Goal: Check status

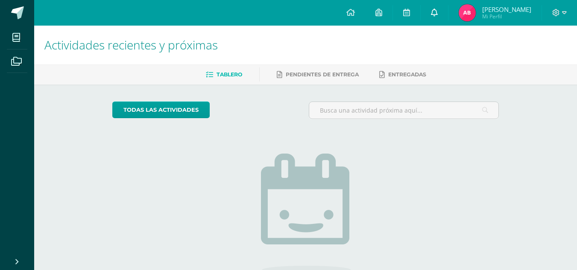
click at [432, 22] on link at bounding box center [434, 13] width 27 height 26
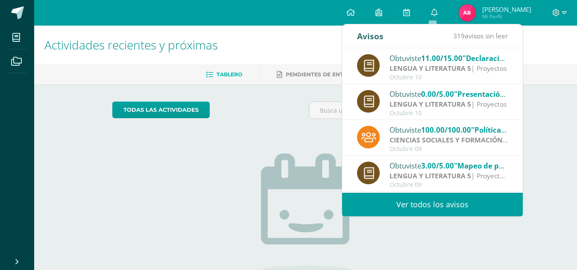
click at [537, 108] on div "Actividades recientes y próximas Tablero Pendientes de entrega Entregadas todas…" at bounding box center [305, 187] width 543 height 323
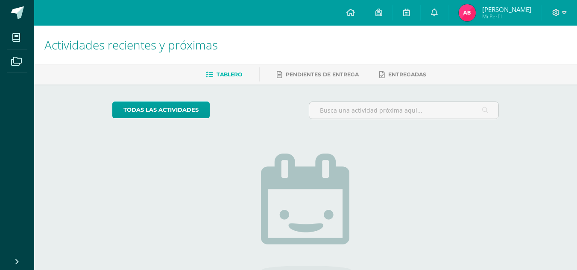
click at [491, 7] on span "[PERSON_NAME]" at bounding box center [506, 9] width 49 height 9
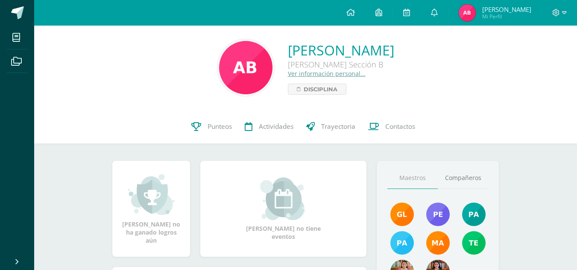
click at [394, 91] on div "Angélica Karolina Balam Churunel Quinto Bachillerato Sección B Ver información …" at bounding box center [341, 68] width 106 height 54
click at [224, 129] on span "Punteos" at bounding box center [220, 126] width 24 height 9
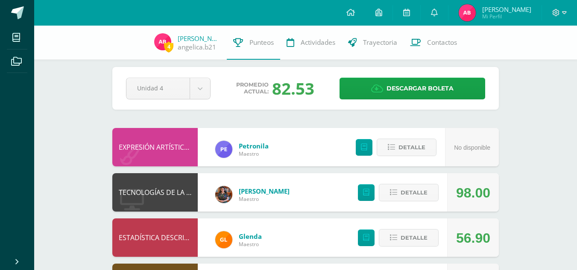
scroll to position [6, 0]
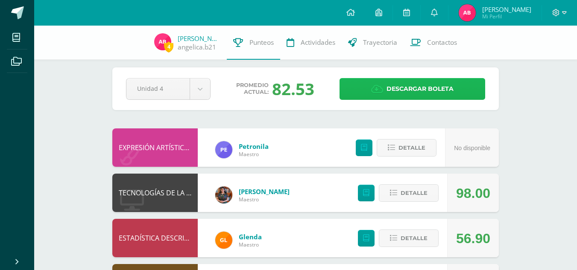
click at [419, 83] on span "Descargar boleta" at bounding box center [420, 89] width 67 height 21
